Goal: Transaction & Acquisition: Subscribe to service/newsletter

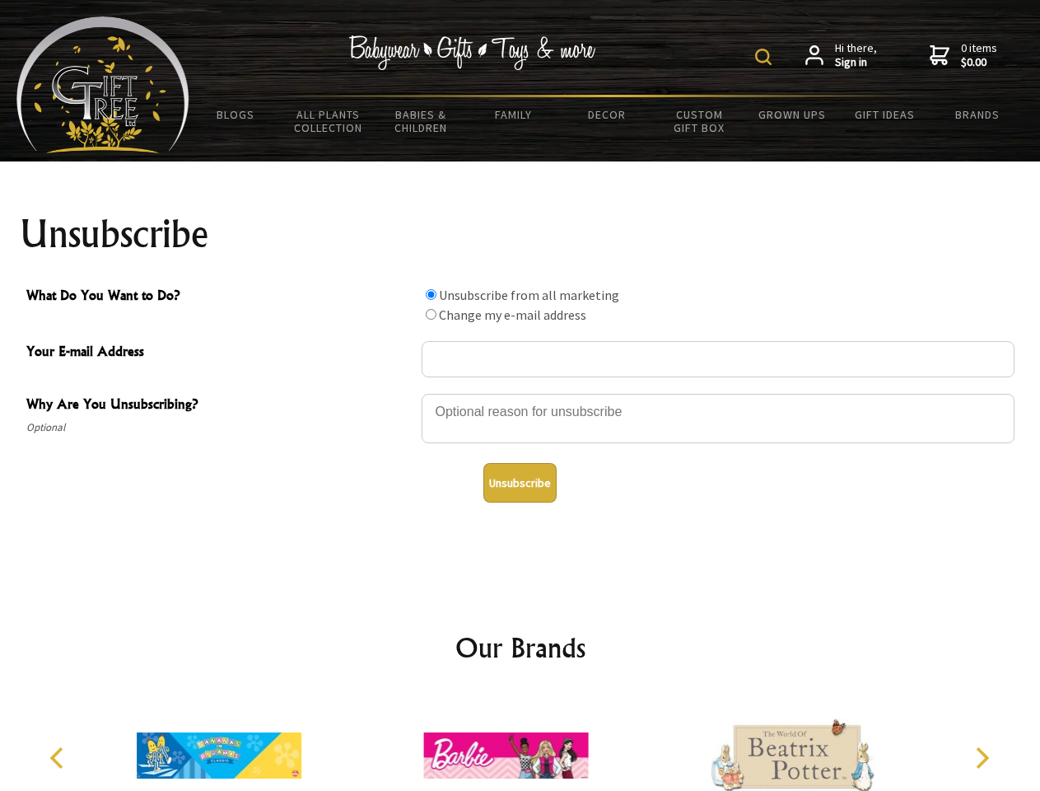
click at [766, 57] on img at bounding box center [763, 57] width 16 height 16
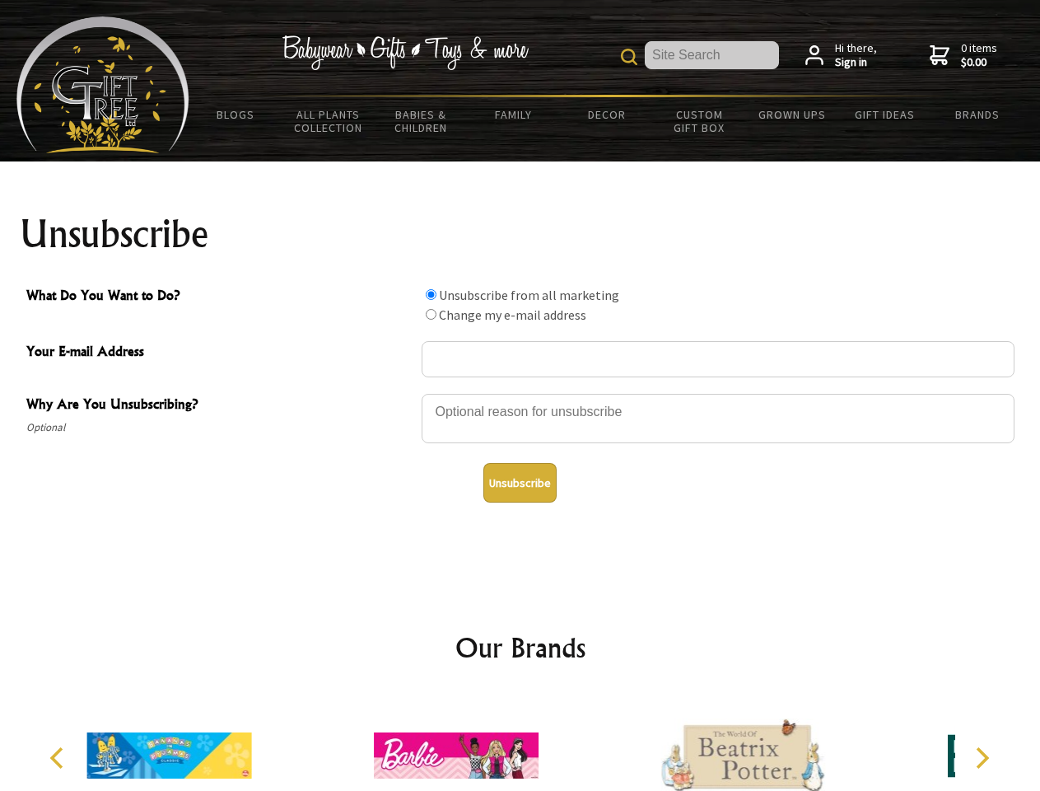
click at [521, 393] on div at bounding box center [718, 421] width 593 height 58
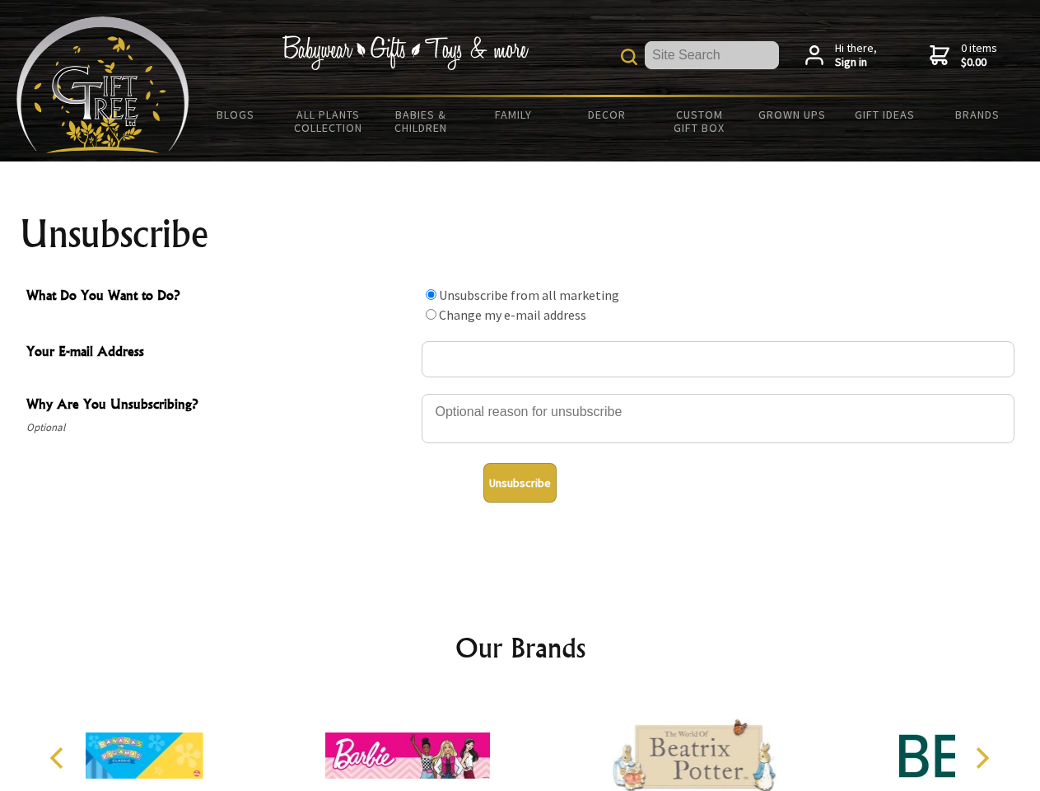
click at [431, 294] on input "What Do You Want to Do?" at bounding box center [431, 294] width 11 height 11
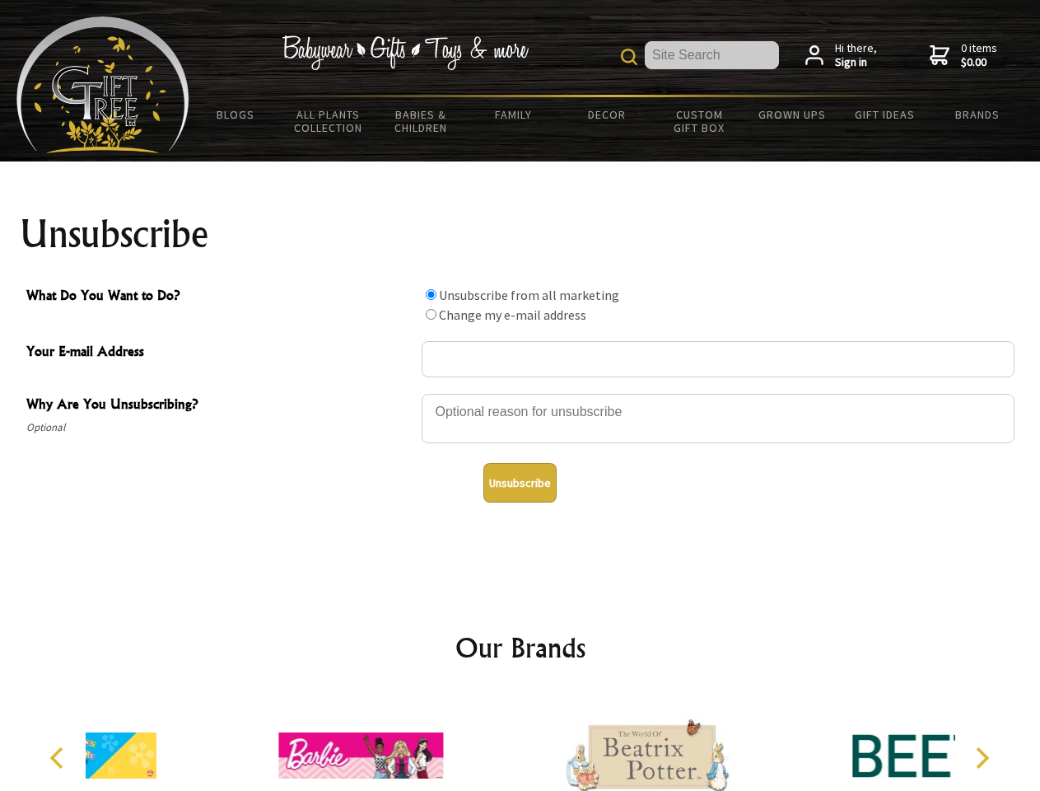
click at [431, 314] on input "What Do You Want to Do?" at bounding box center [431, 314] width 11 height 11
radio input "true"
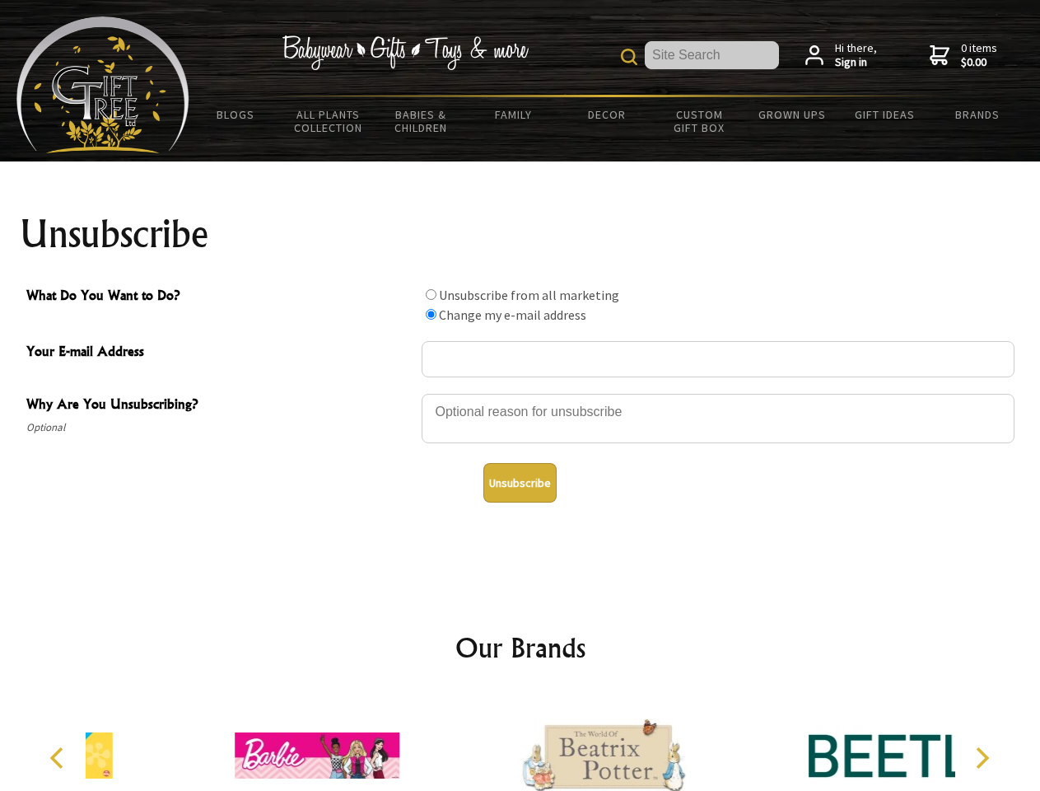
click at [520, 483] on button "Unsubscribe" at bounding box center [520, 483] width 73 height 40
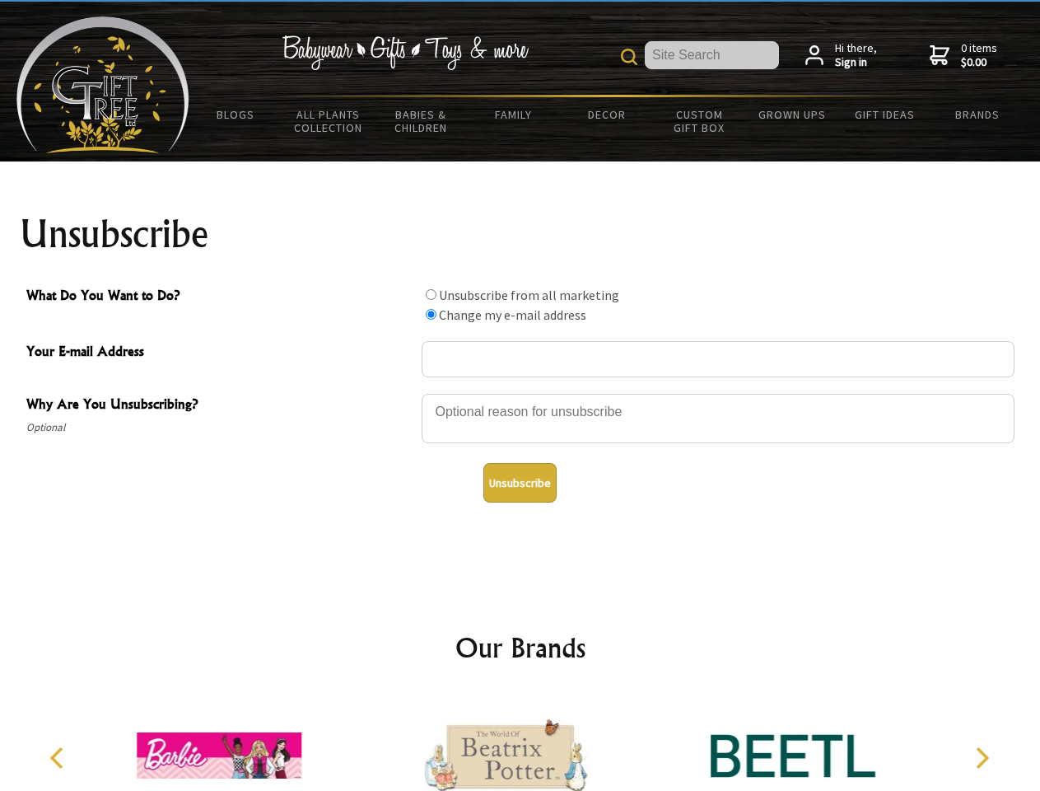
click at [59, 758] on icon "Previous" at bounding box center [58, 757] width 21 height 21
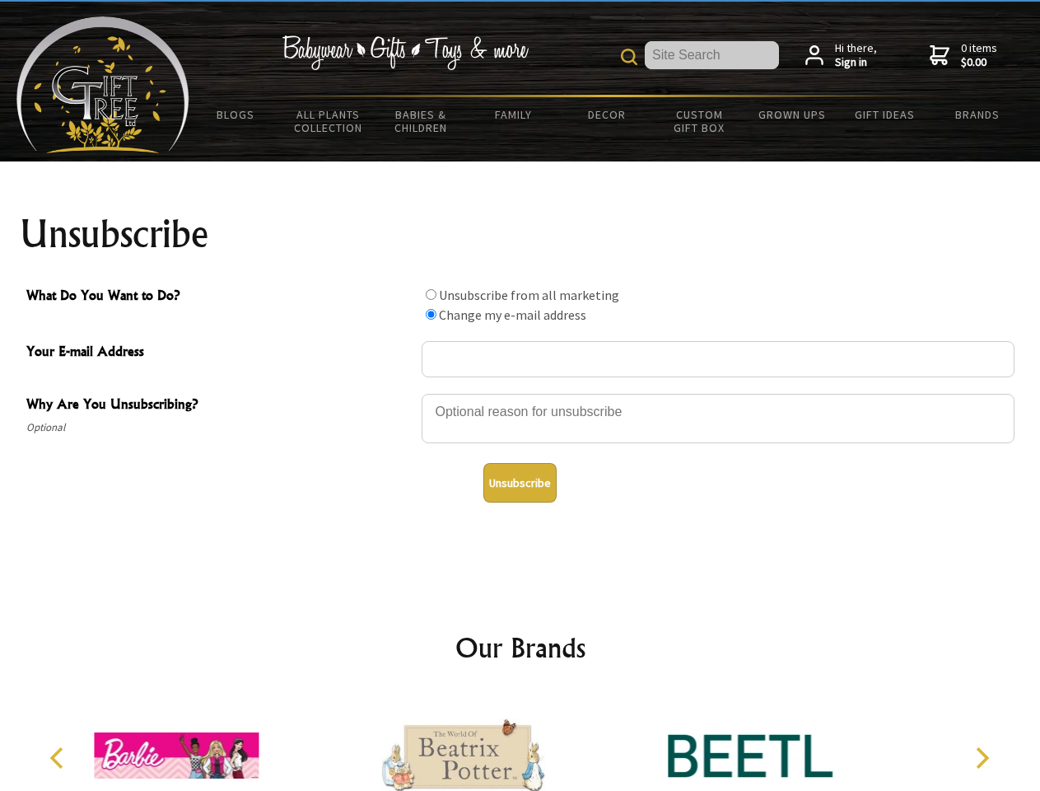
click at [982, 758] on icon "Next" at bounding box center [980, 757] width 21 height 21
